Goal: Find specific fact: Find specific fact

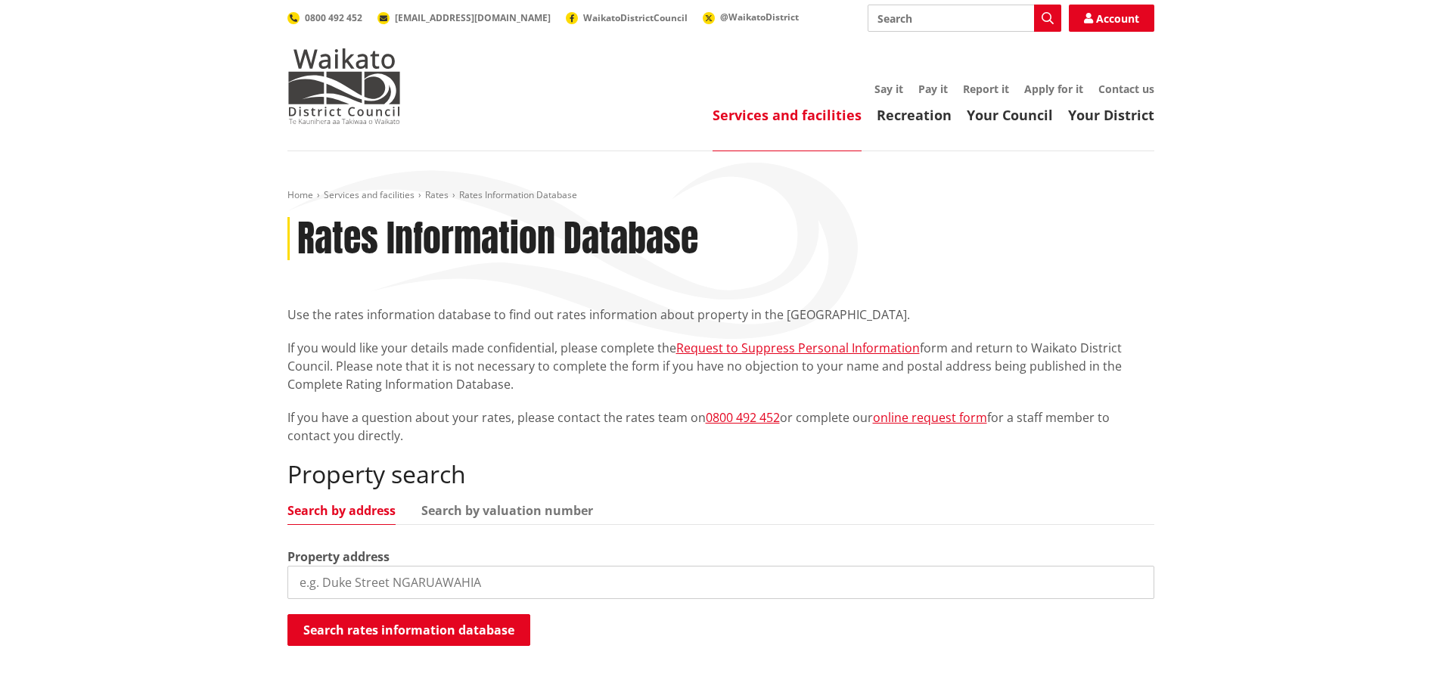
click at [444, 591] on input "search" at bounding box center [720, 582] width 867 height 33
type input "[STREET_ADDRESS][PERSON_NAME]"
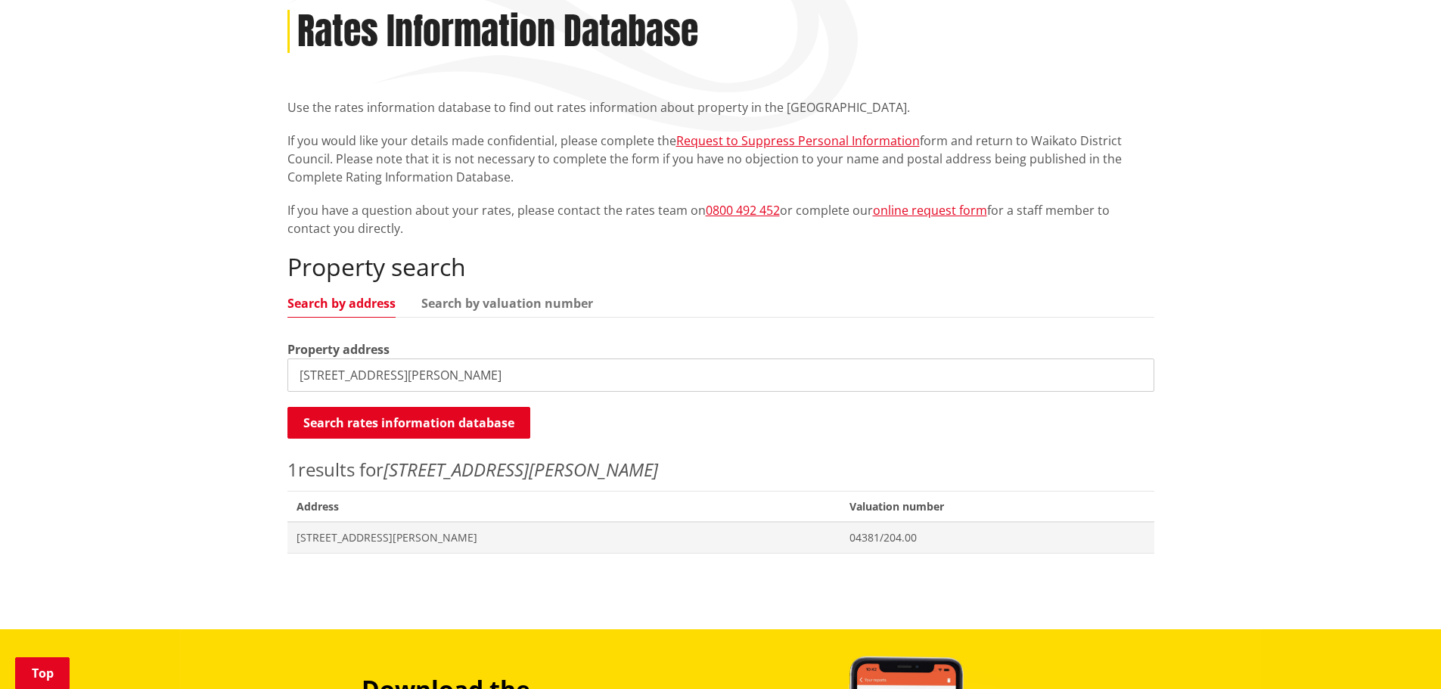
scroll to position [227, 0]
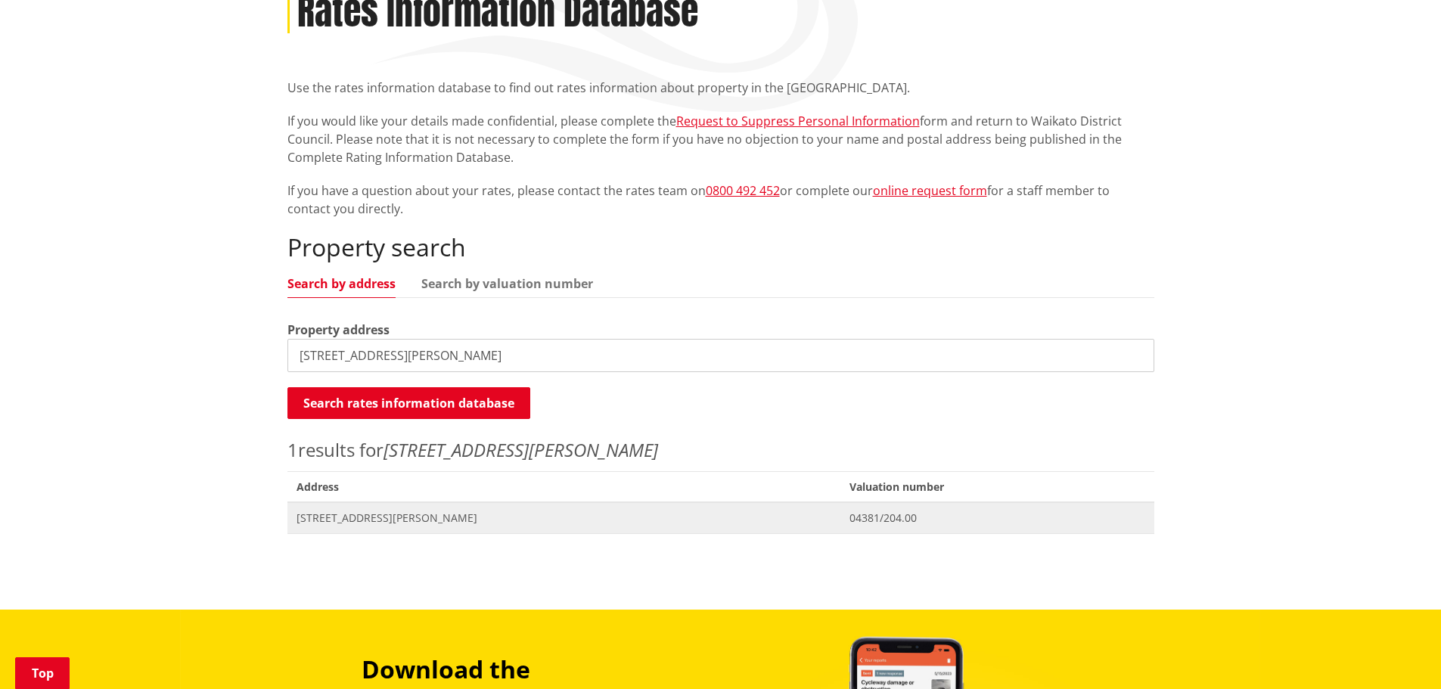
click at [332, 520] on span "[STREET_ADDRESS][PERSON_NAME]" at bounding box center [565, 518] width 536 height 15
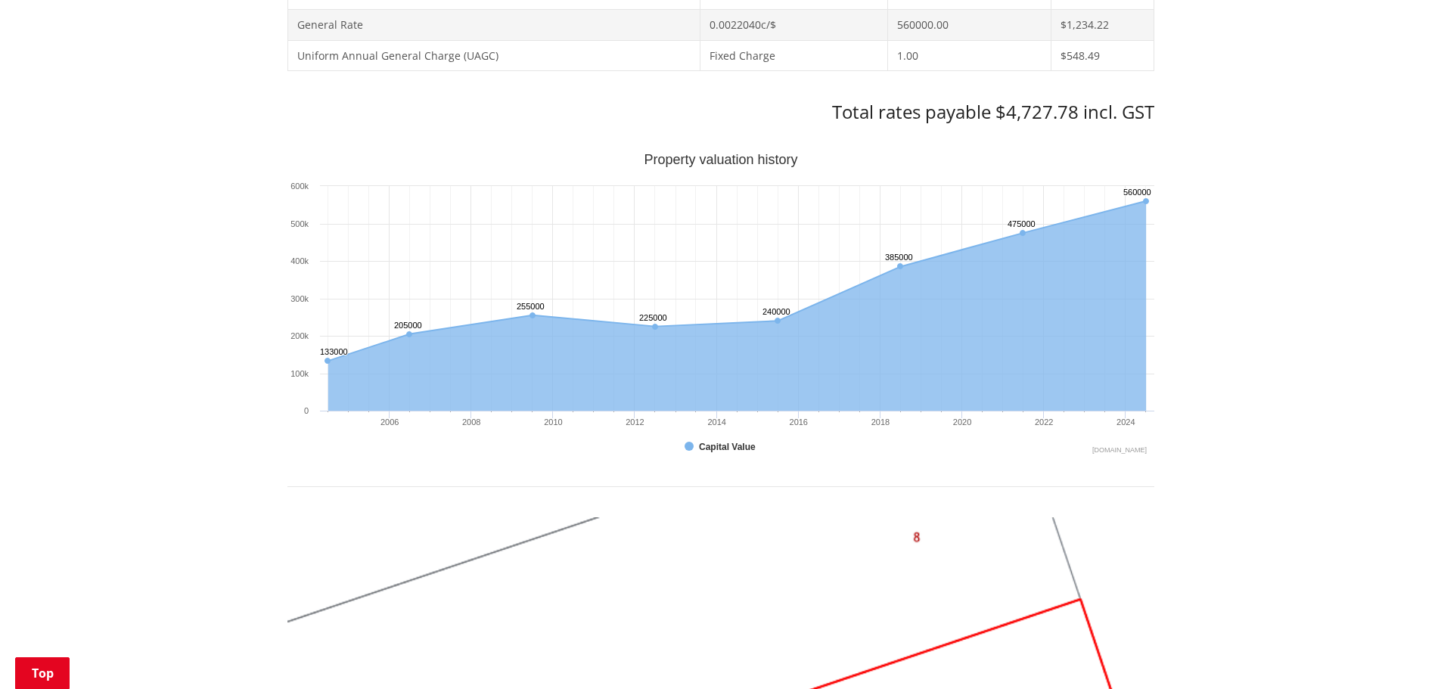
scroll to position [832, 0]
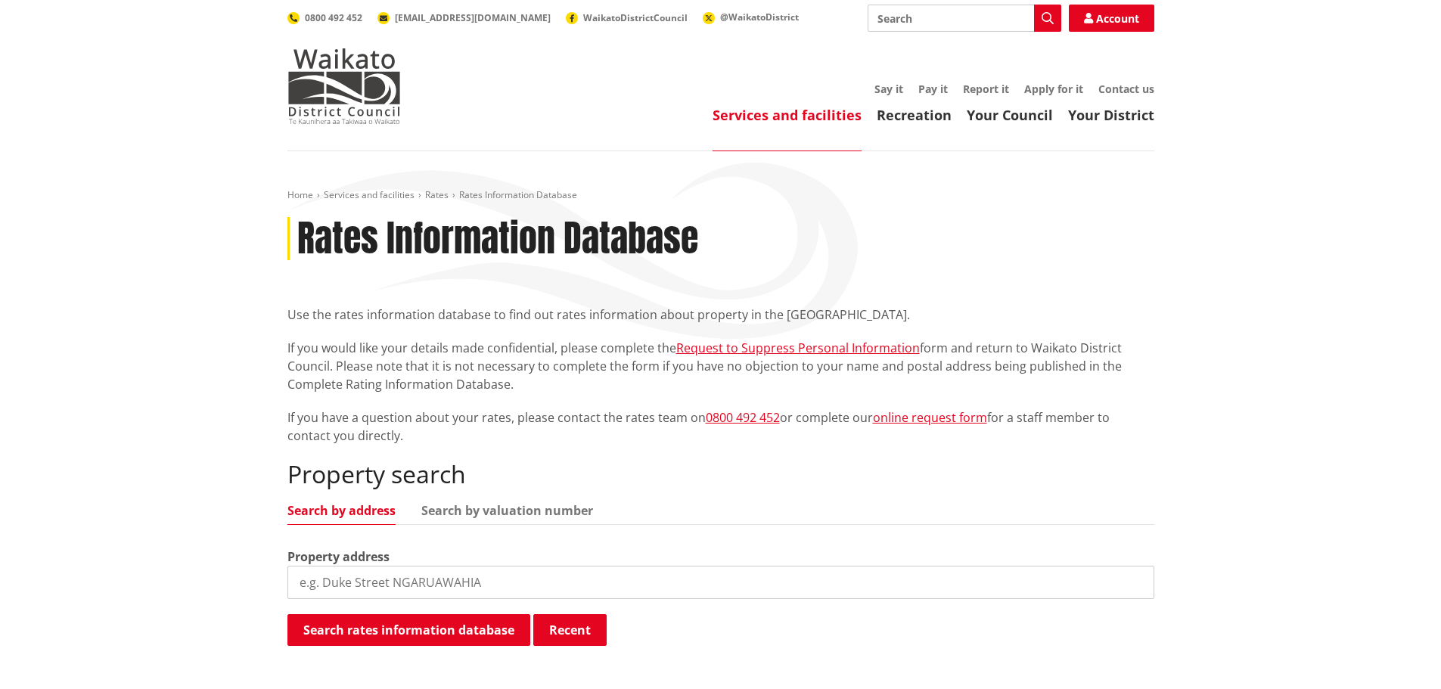
click at [399, 577] on input "search" at bounding box center [720, 582] width 867 height 33
type input "10 scott road"
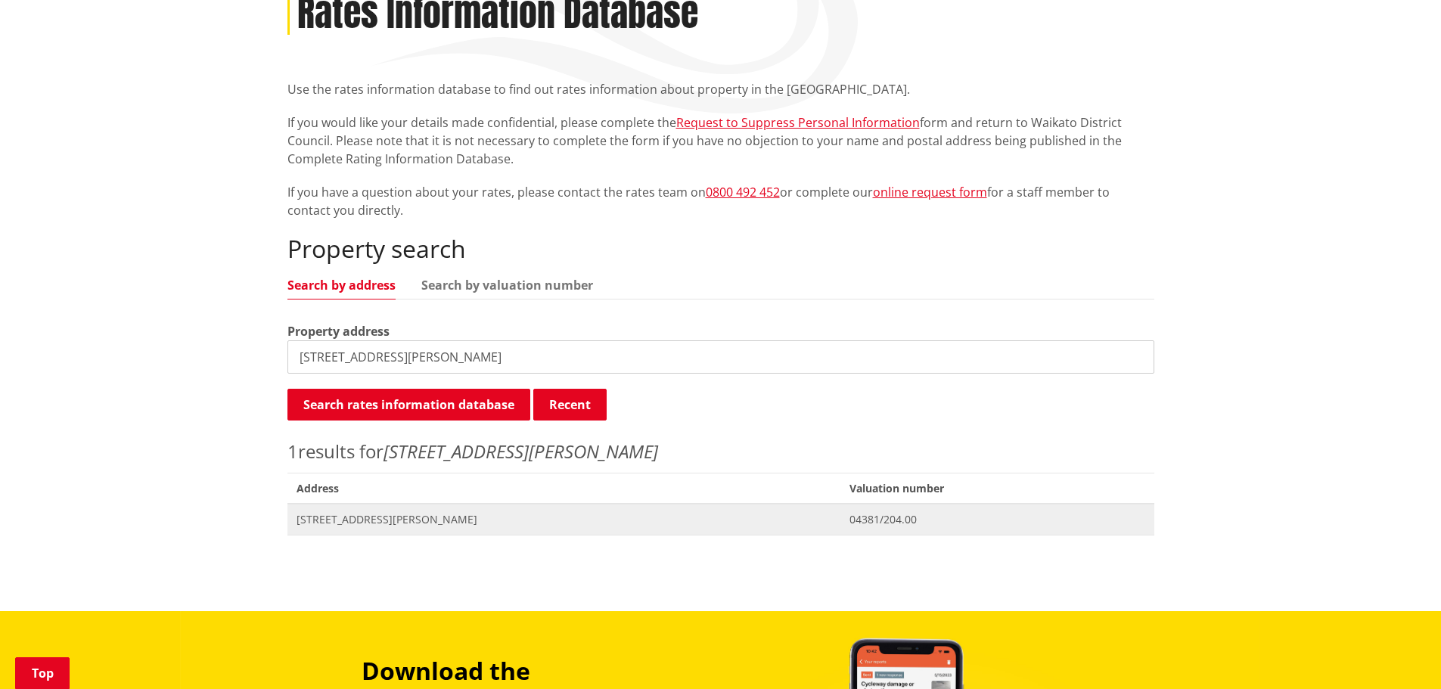
scroll to position [227, 0]
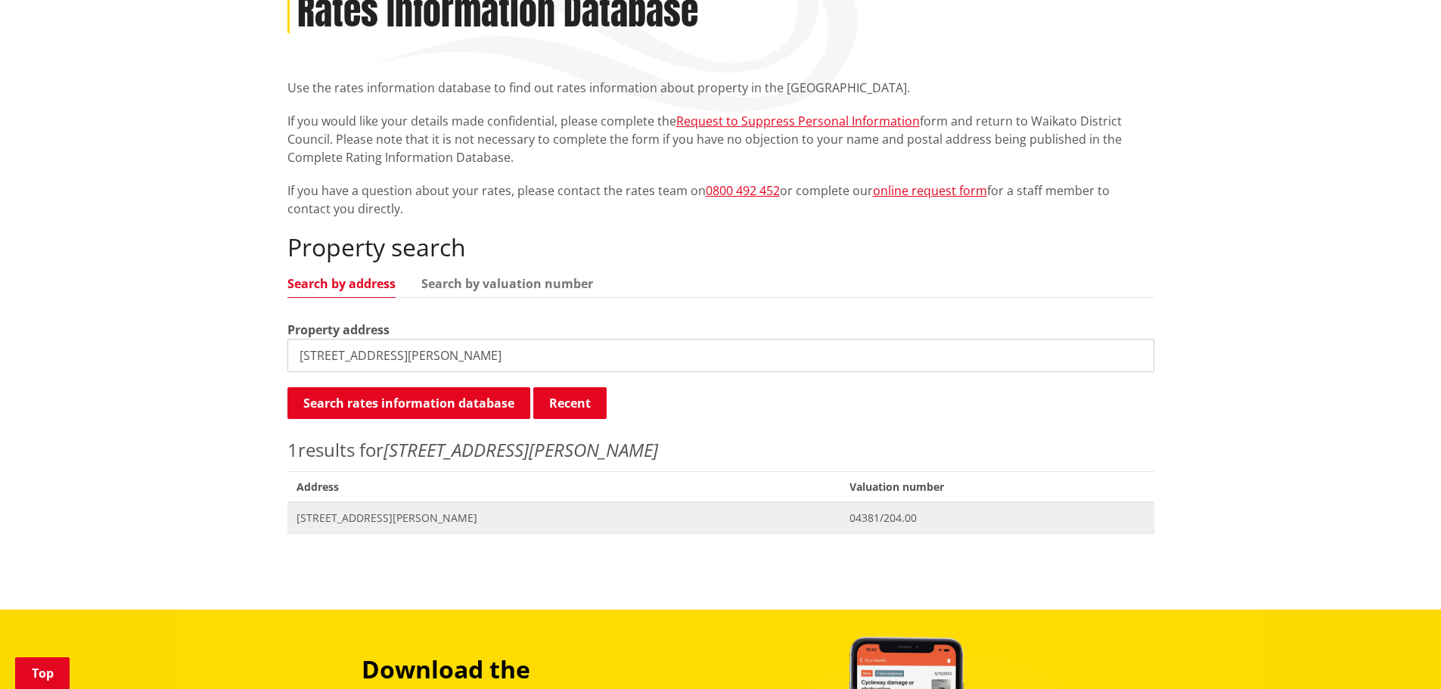
click at [374, 516] on span "[STREET_ADDRESS][PERSON_NAME]" at bounding box center [565, 518] width 536 height 15
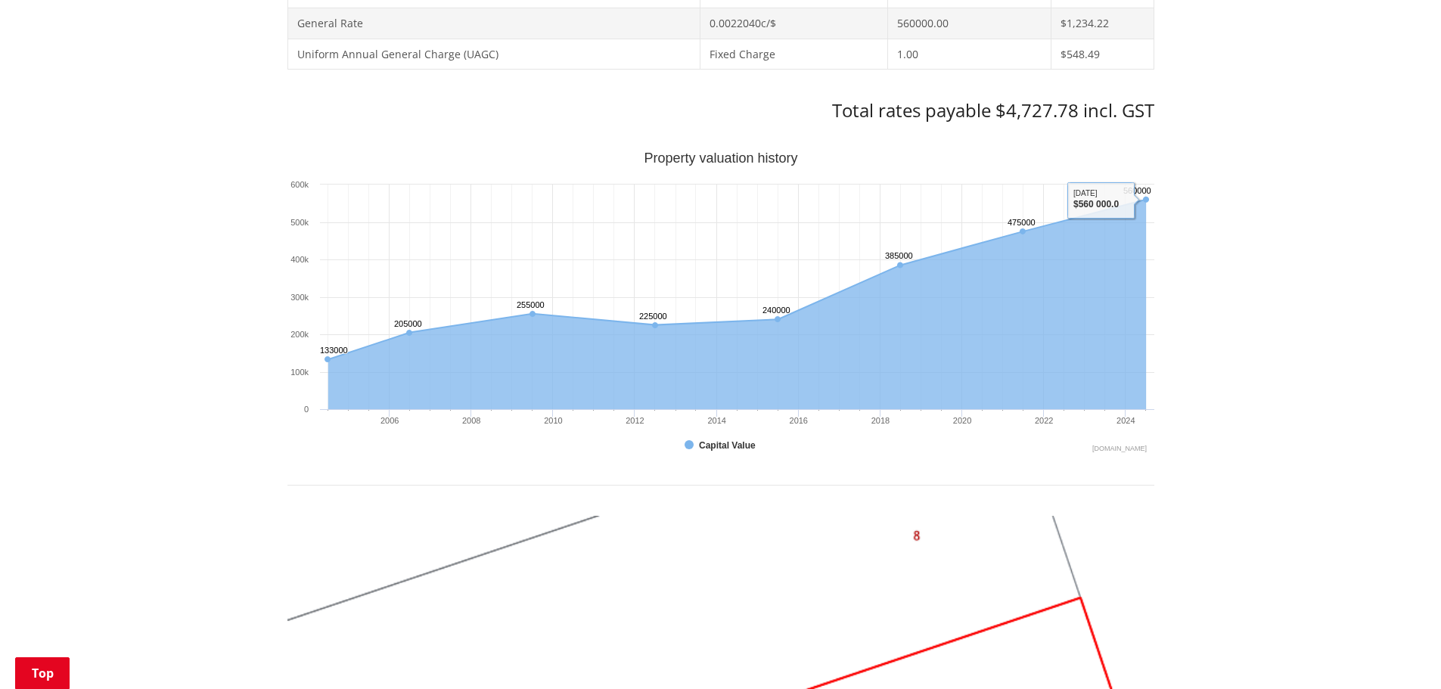
scroll to position [756, 0]
